Goal: Communication & Community: Answer question/provide support

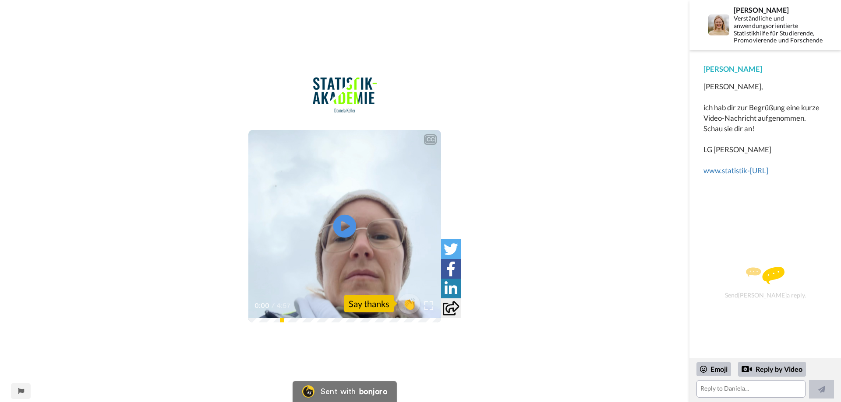
click at [353, 222] on icon at bounding box center [344, 226] width 23 height 23
click at [414, 299] on span "👏" at bounding box center [409, 304] width 28 height 18
click at [732, 395] on textarea "👏" at bounding box center [750, 390] width 109 height 18
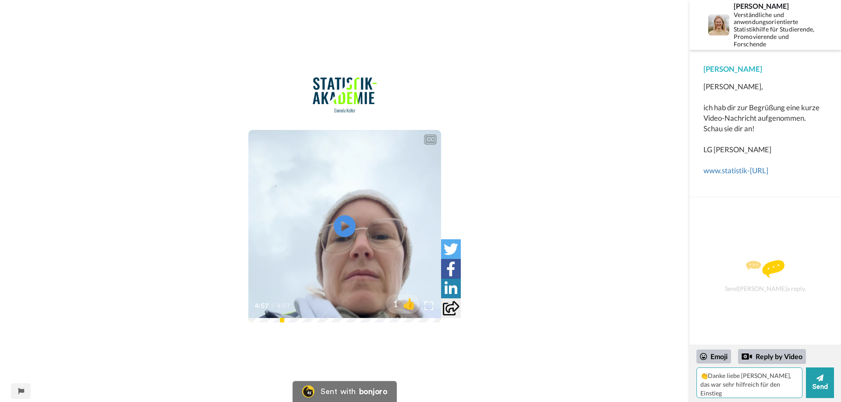
click at [765, 385] on textarea "👏Danke liebe [PERSON_NAME], das war sehr hilfreich für den Einstieg" at bounding box center [749, 383] width 106 height 31
click at [783, 389] on textarea "👏Danke liebe [PERSON_NAME], das war sehr hilfreich für den Einstieg. Ich studie…" at bounding box center [749, 383] width 106 height 31
click at [720, 392] on textarea "👏Danke liebe [PERSON_NAME], das war sehr hilfreich für den Einstieg. Ich studie…" at bounding box center [749, 383] width 106 height 31
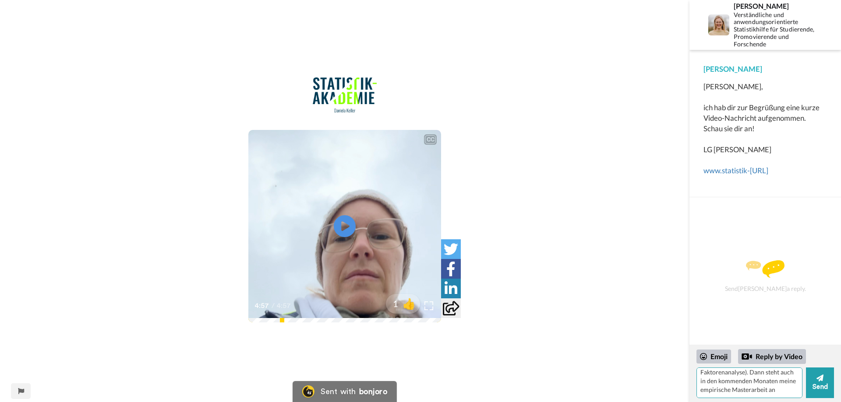
click at [796, 389] on textarea "👏Danke liebe [PERSON_NAME], das war sehr hilfreich für den Einstieg. Ich studie…" at bounding box center [749, 383] width 106 height 31
click at [780, 391] on textarea "👏Danke liebe [PERSON_NAME], das war sehr hilfreich für den Einstieg. Ich studie…" at bounding box center [749, 383] width 106 height 31
type textarea "👏Danke liebe [PERSON_NAME], das war sehr hilfreich für den Einstieg. Ich studie…"
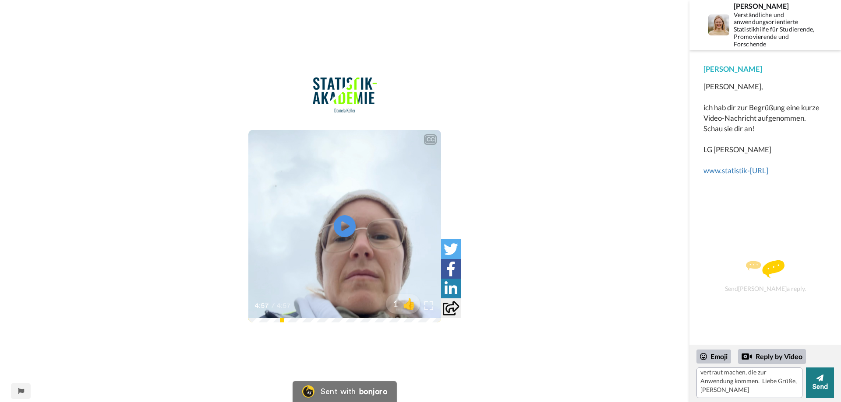
click at [817, 386] on button "Send" at bounding box center [820, 383] width 28 height 31
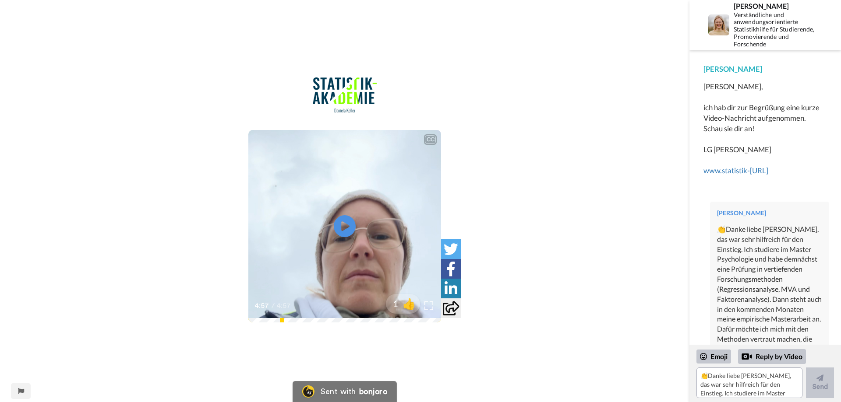
scroll to position [0, 0]
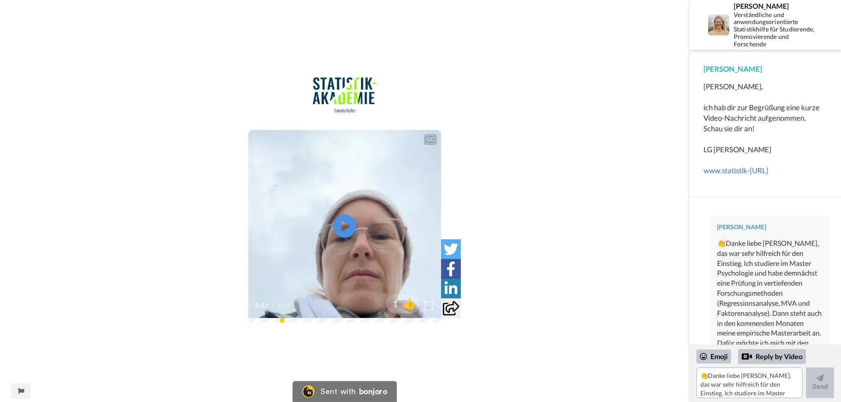
click at [349, 221] on icon at bounding box center [344, 226] width 23 height 23
click at [734, 389] on textarea "👏Danke liebe [PERSON_NAME], das war sehr hilfreich für den Einstieg. Ich studie…" at bounding box center [750, 390] width 109 height 18
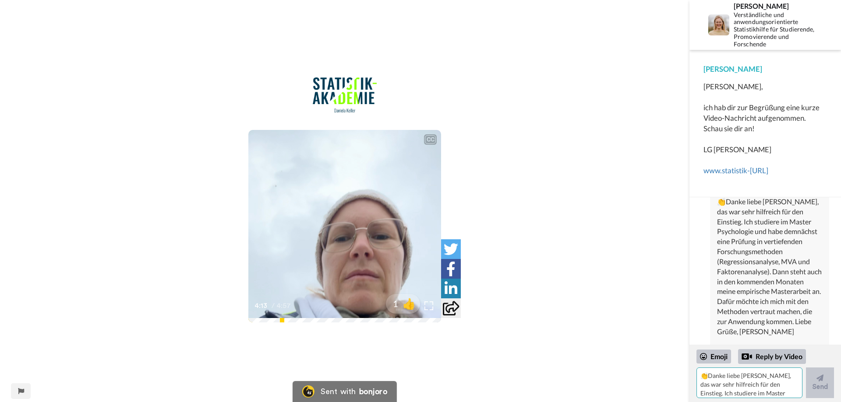
scroll to position [44, 0]
drag, startPoint x: 710, startPoint y: 377, endPoint x: 717, endPoint y: 375, distance: 6.9
click at [717, 375] on textarea "Ich bin über Statistik mit [PERSON_NAME] zu Di" at bounding box center [749, 383] width 106 height 31
click at [715, 386] on textarea "Ich habe über Statistik mit [PERSON_NAME] zu Di" at bounding box center [749, 383] width 106 height 31
type textarea "Ich habe über Statistik mit [PERSON_NAME] zu Dir gefunden."
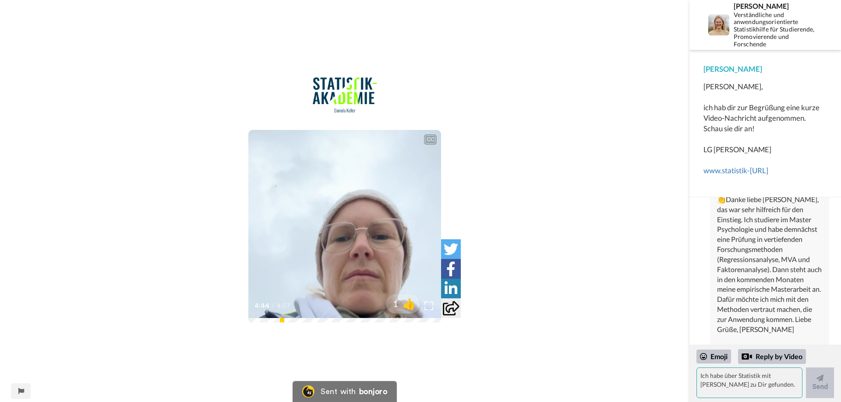
scroll to position [99, 0]
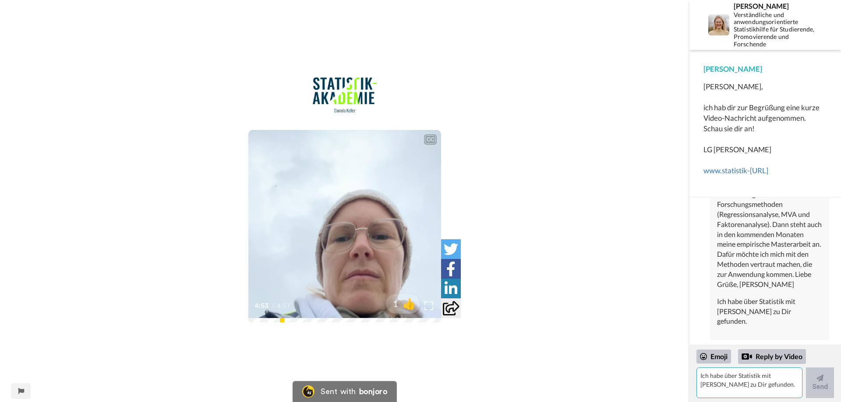
click at [716, 385] on textarea "Ich habe über Statistik mit [PERSON_NAME] zu Dir gefunden." at bounding box center [749, 383] width 106 height 31
drag, startPoint x: 768, startPoint y: 381, endPoint x: 772, endPoint y: 390, distance: 10.4
click at [772, 390] on textarea "Bietest Du den Fragebogenworkshop nochmal in absehbarer Zeit an? Ich möchte ger…" at bounding box center [749, 383] width 106 height 31
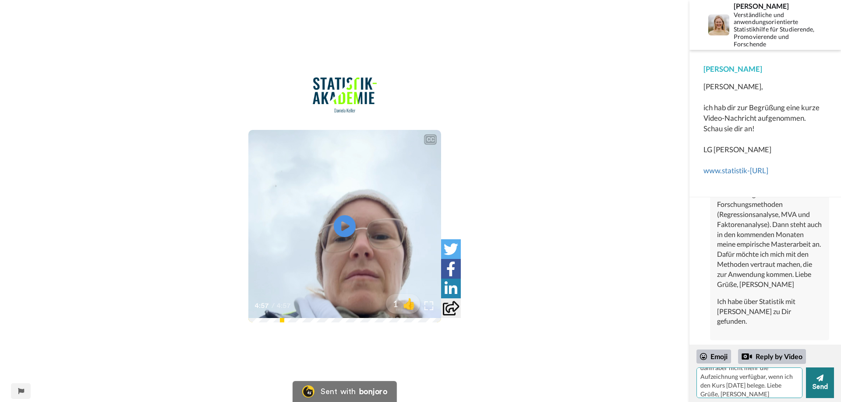
type textarea "Bietest Du den Fragebogenworkshop nochmal in absehbarer Zeit an? Ich möchte ger…"
click at [820, 389] on button "Send" at bounding box center [820, 383] width 28 height 31
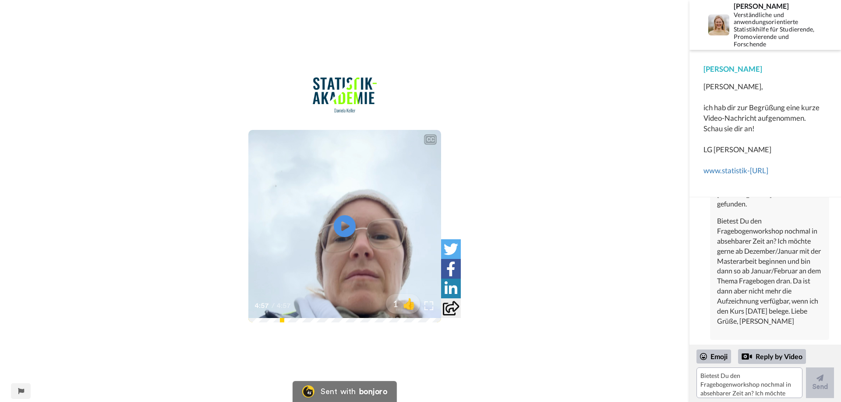
scroll to position [226, 0]
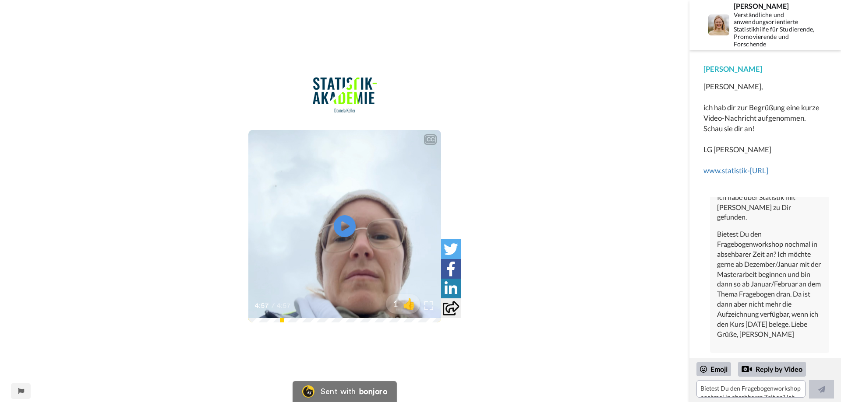
click at [508, 159] on div "CC Play/Pause 4:57 / 4:57 1 👍" at bounding box center [344, 207] width 689 height 258
